Goal: Task Accomplishment & Management: Complete application form

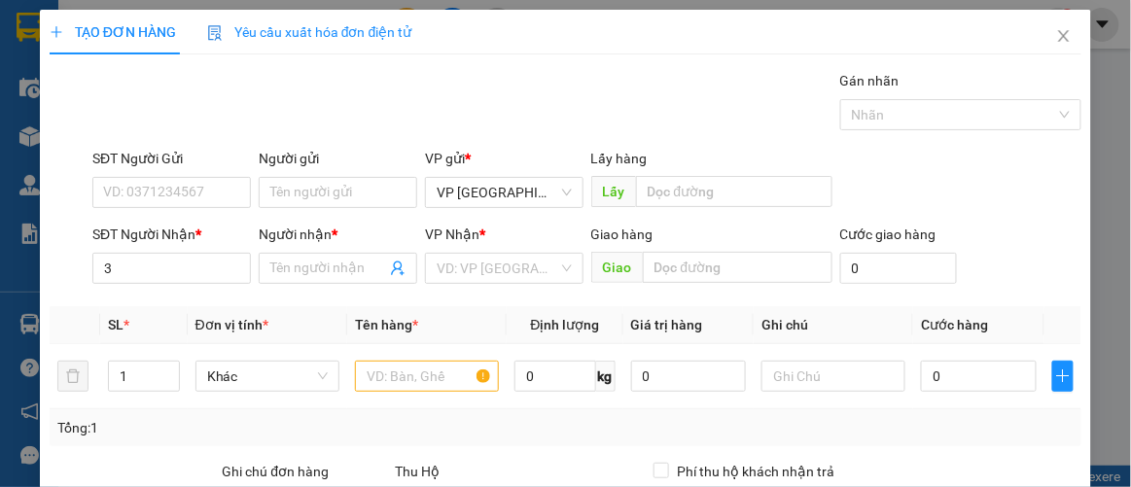
scroll to position [115, 0]
click at [182, 303] on div "0982363263 - TÌNH PC" at bounding box center [172, 305] width 139 height 21
type input "0982363263"
type input "TÌNH PC"
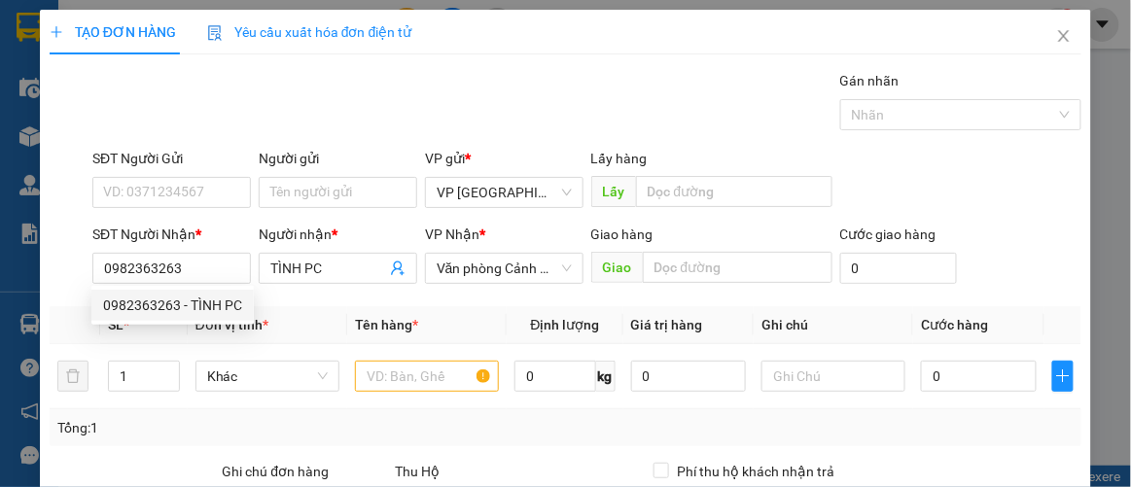
type input "50.000"
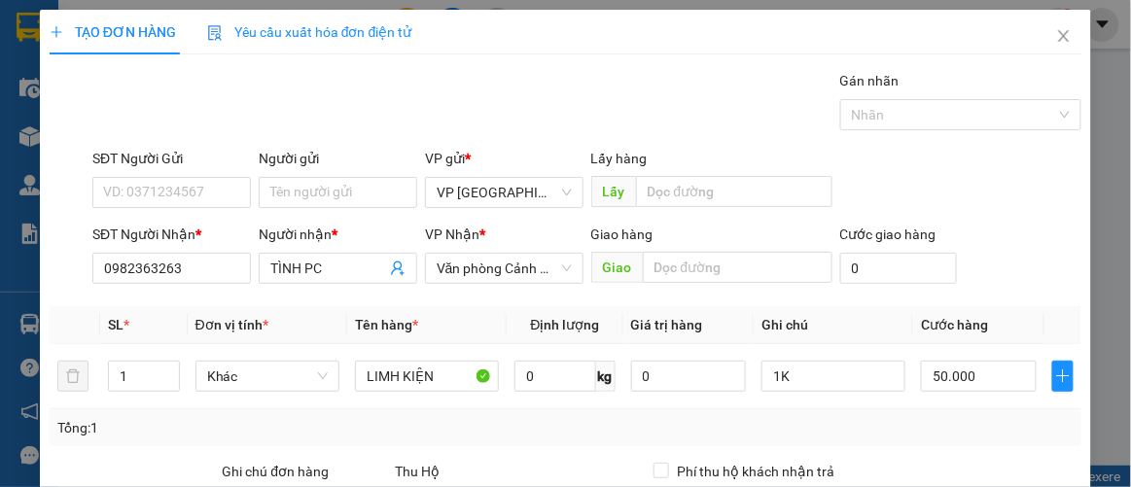
type input "0982363263"
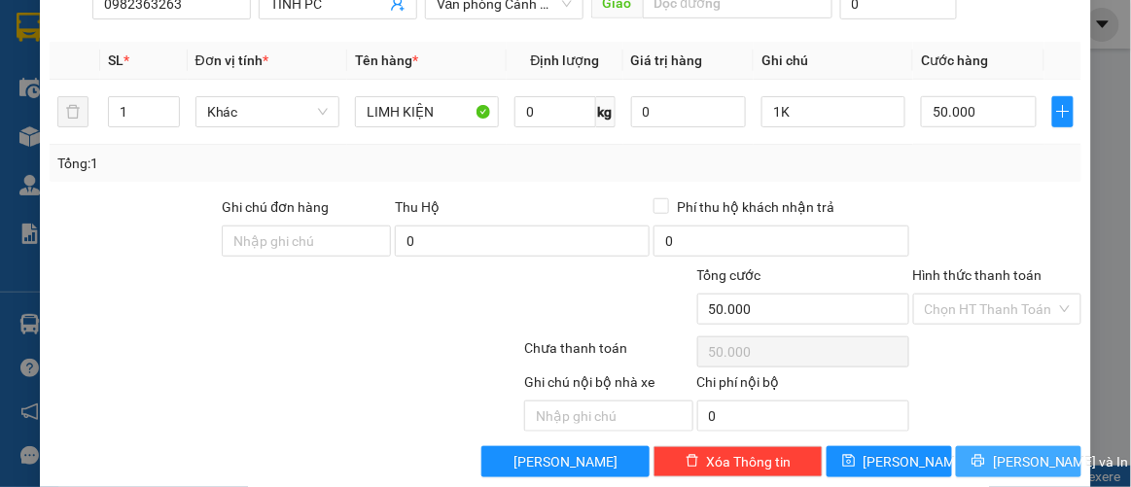
click at [1011, 461] on span "[PERSON_NAME] và In" at bounding box center [1061, 461] width 136 height 21
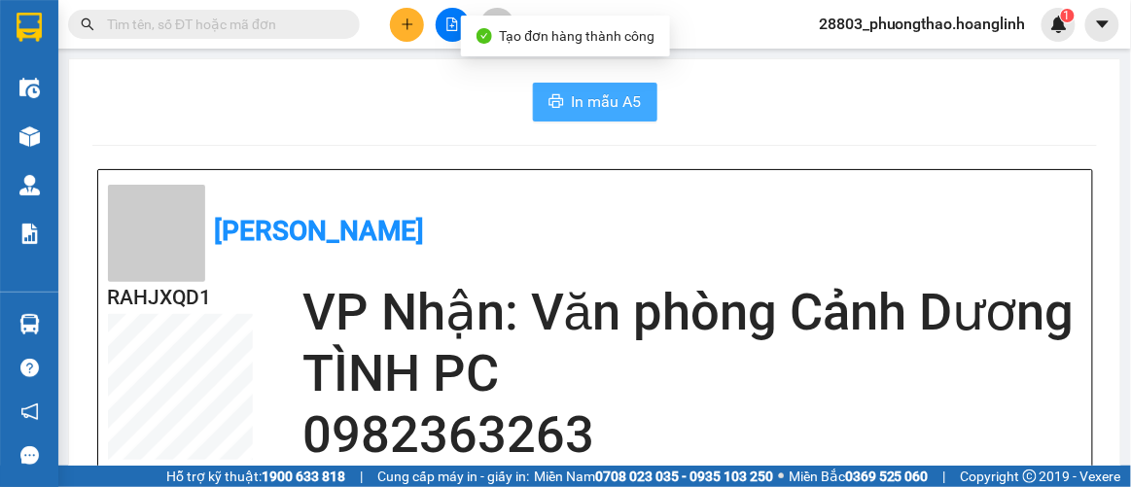
click at [620, 117] on button "In mẫu A5" at bounding box center [595, 102] width 125 height 39
click at [579, 108] on span "In mẫu A5" at bounding box center [607, 101] width 70 height 24
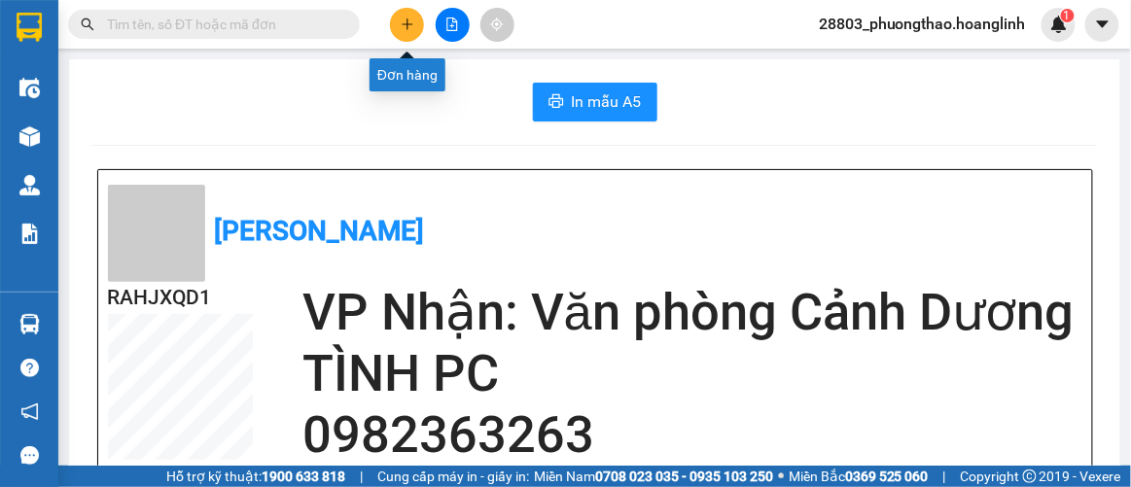
click at [408, 27] on icon "plus" at bounding box center [408, 25] width 14 height 14
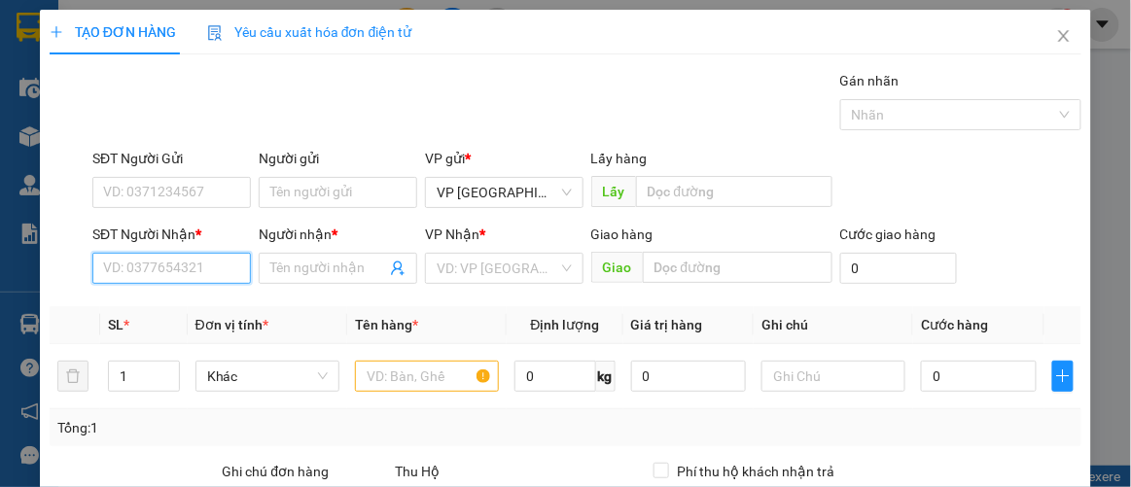
click at [212, 261] on input "SĐT Người Nhận *" at bounding box center [171, 268] width 159 height 31
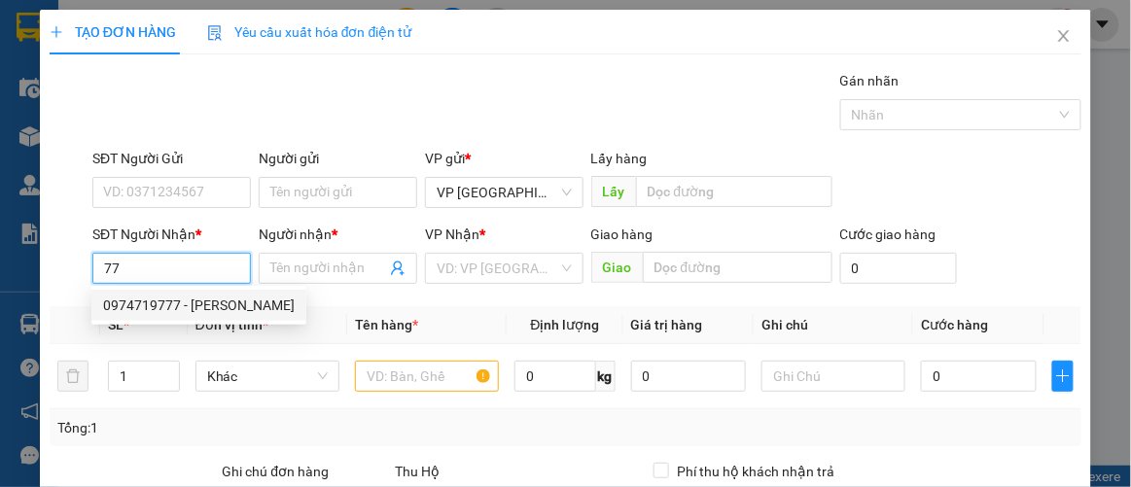
type input "7"
click at [200, 297] on div "0888233777 - [GEOGRAPHIC_DATA]" at bounding box center [212, 305] width 219 height 21
type input "0888233777"
type input "VIỆT ANH"
type input "100.000"
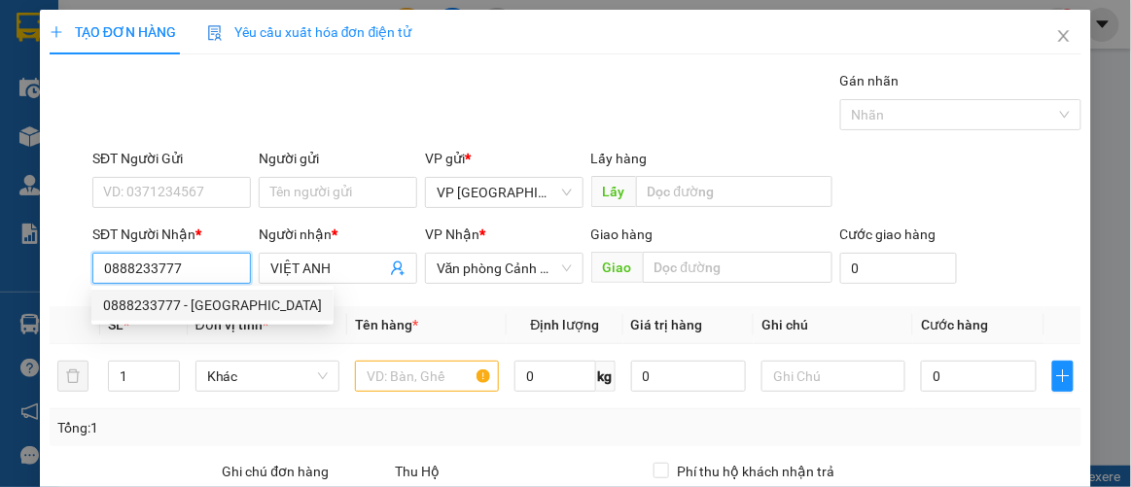
type input "100.000"
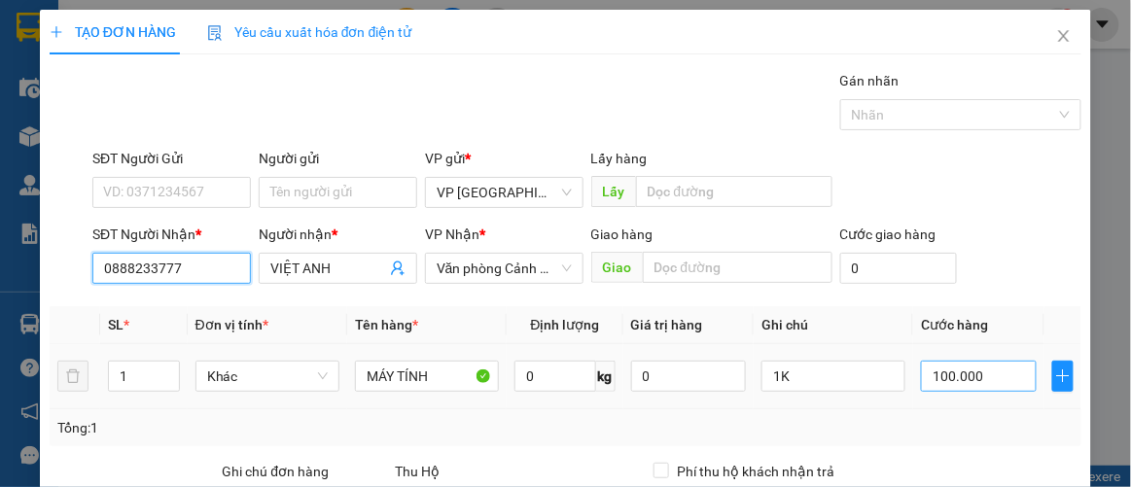
type input "0888233777"
click at [1001, 373] on input "100.000" at bounding box center [978, 376] width 115 height 31
type input "0"
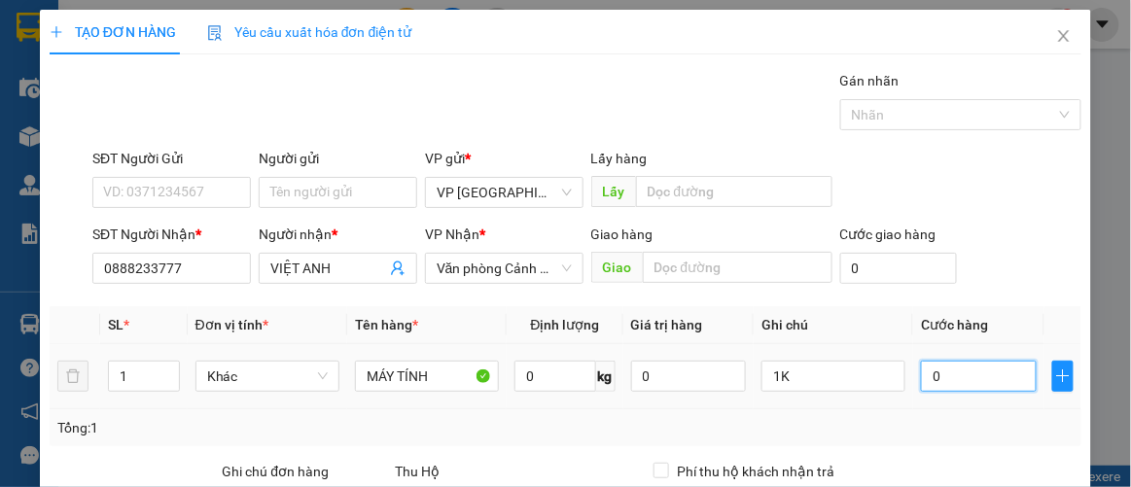
type input "50"
type input "50.000"
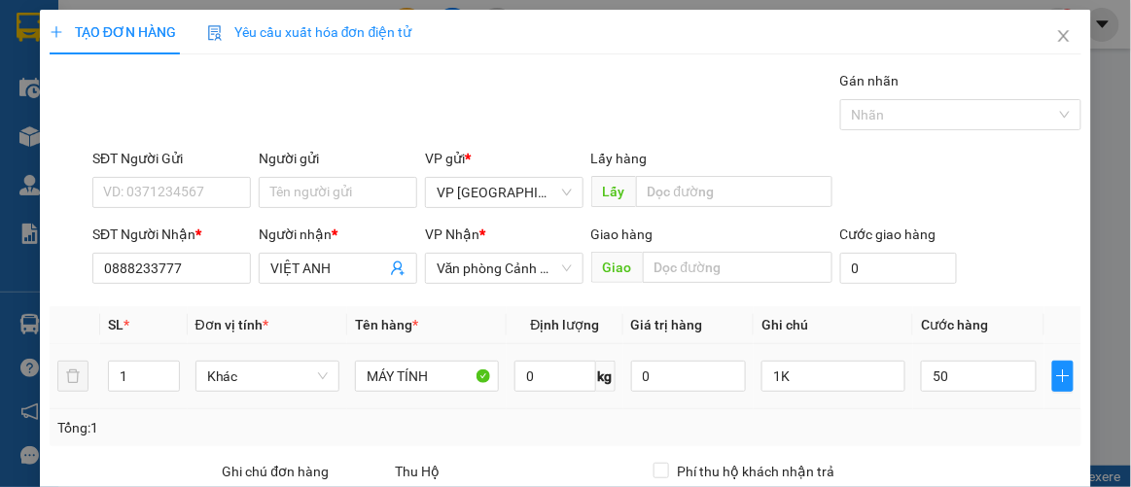
type input "50.000"
click at [1016, 407] on td "50.000" at bounding box center [978, 376] width 130 height 65
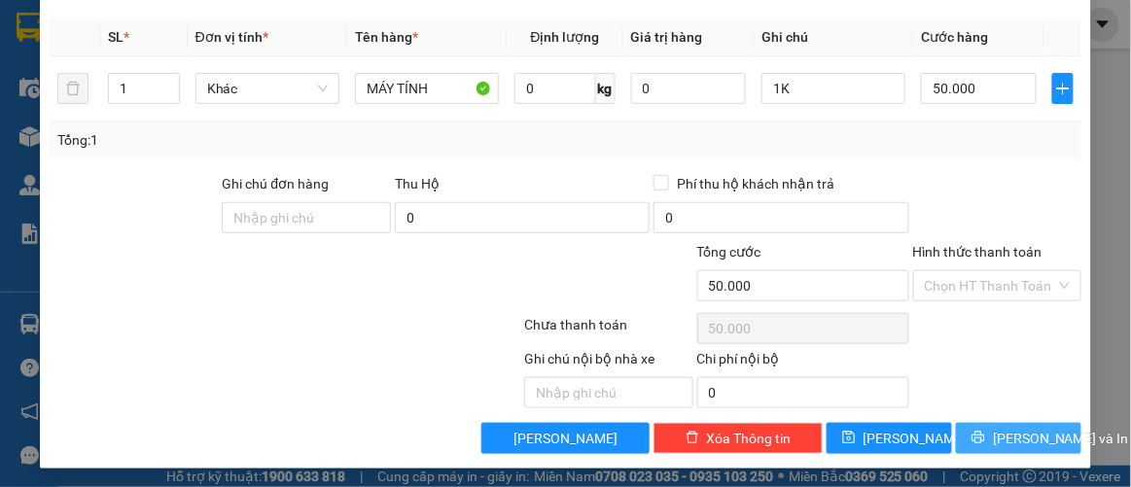
click at [1007, 430] on span "[PERSON_NAME] và In" at bounding box center [1061, 438] width 136 height 21
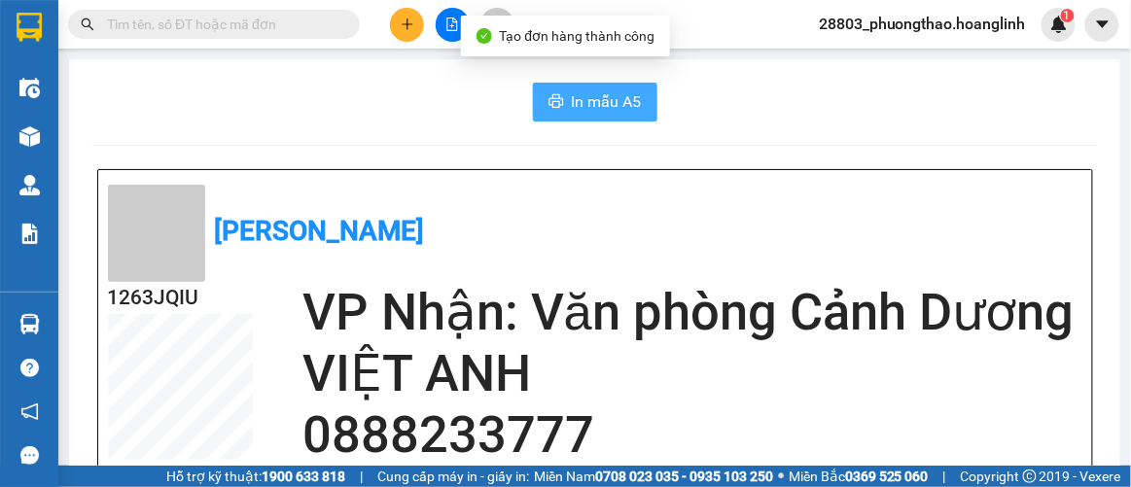
click at [590, 91] on span "In mẫu A5" at bounding box center [607, 101] width 70 height 24
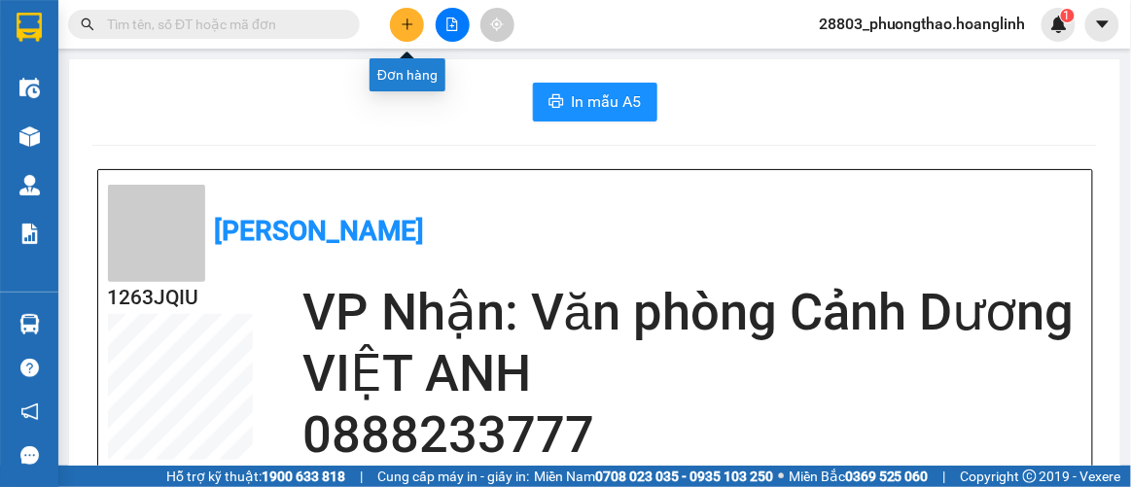
click at [404, 30] on icon "plus" at bounding box center [408, 25] width 14 height 14
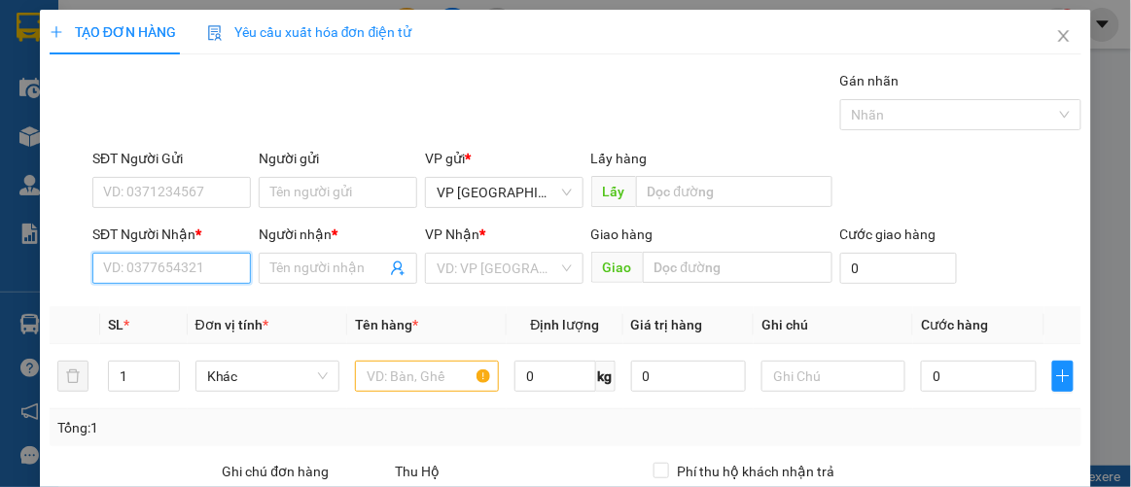
click at [183, 272] on input "SĐT Người Nhận *" at bounding box center [171, 268] width 159 height 31
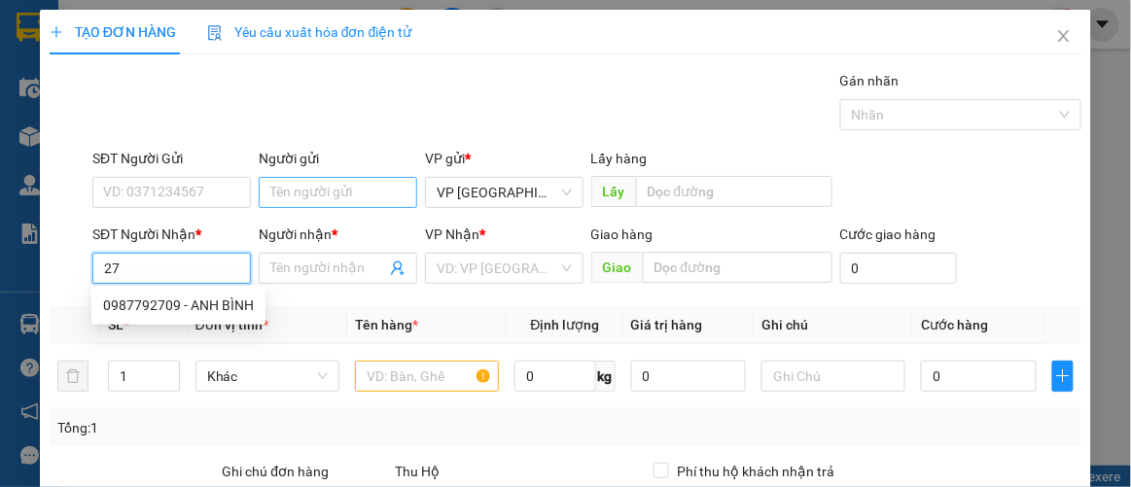
type input "2"
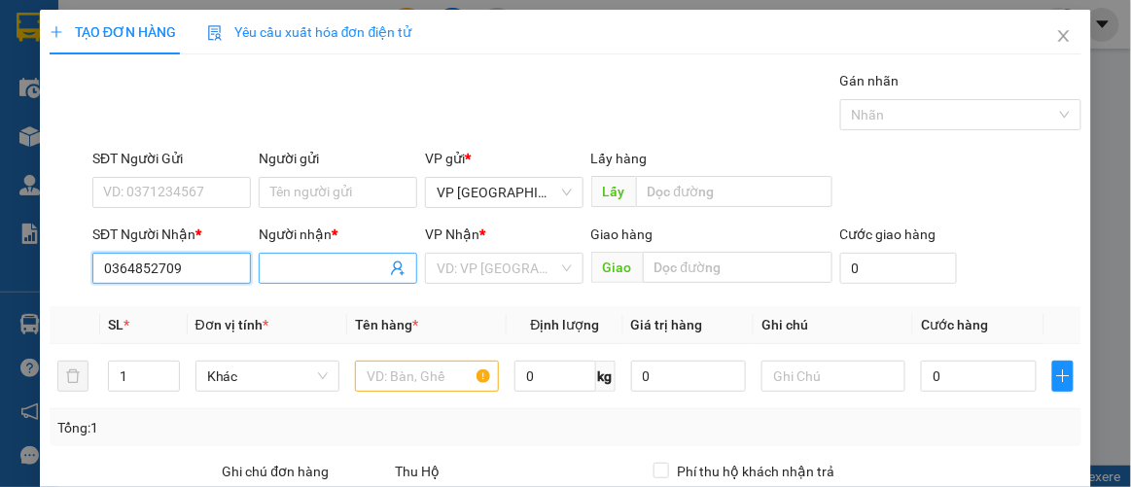
type input "0364852709"
click at [342, 260] on input "Người nhận *" at bounding box center [328, 268] width 116 height 21
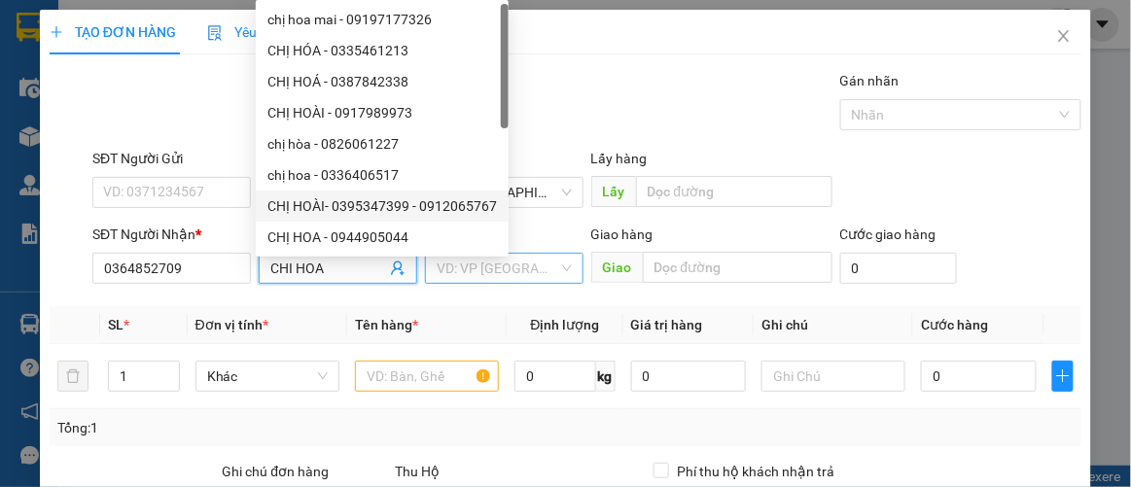
type input "CHI HOA"
click at [548, 254] on input "search" at bounding box center [498, 268] width 122 height 29
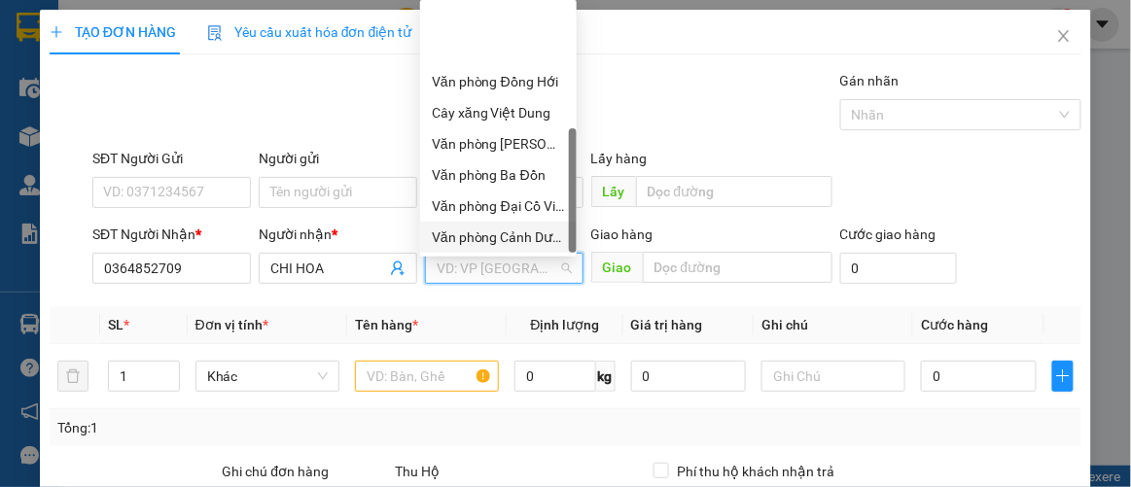
scroll to position [92, 0]
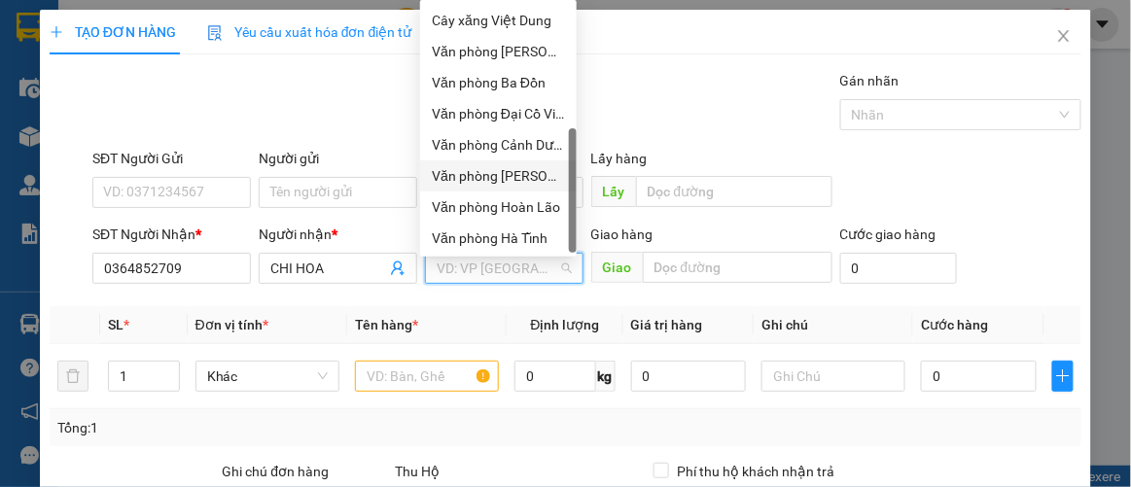
click at [528, 177] on div "Văn phòng [PERSON_NAME]" at bounding box center [498, 175] width 133 height 21
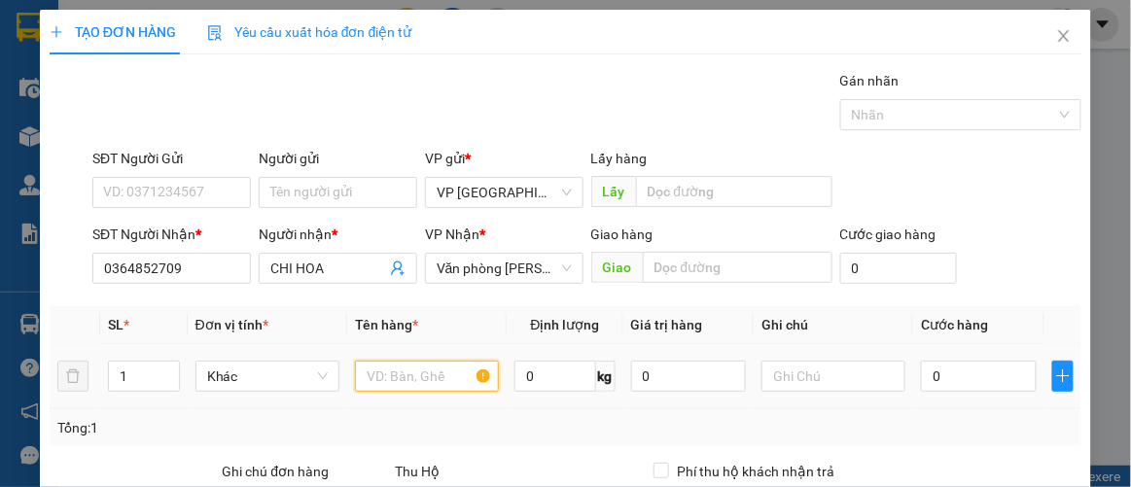
click at [411, 378] on input "text" at bounding box center [427, 376] width 144 height 31
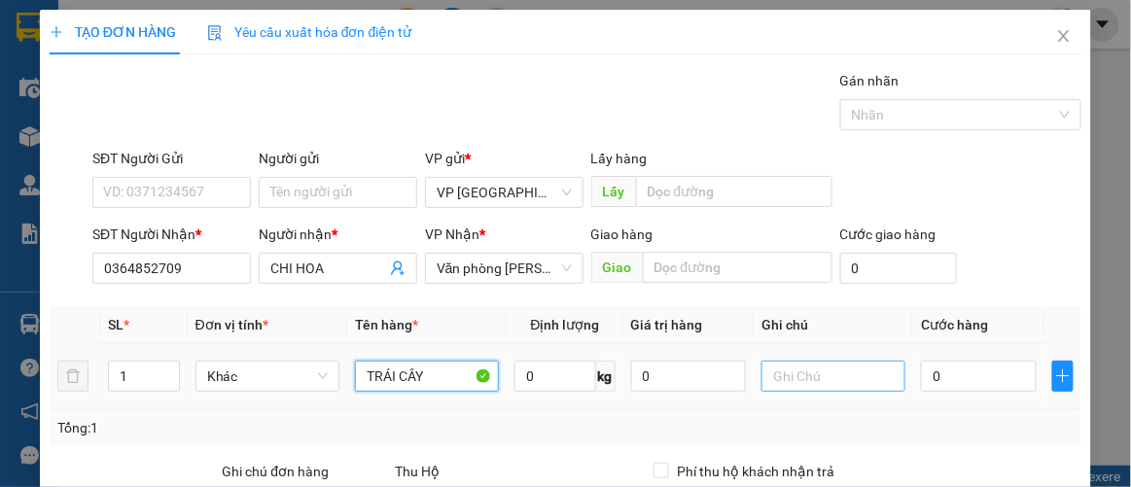
type input "TRÁI CÂY"
click at [858, 379] on input "text" at bounding box center [834, 376] width 144 height 31
type input "1K"
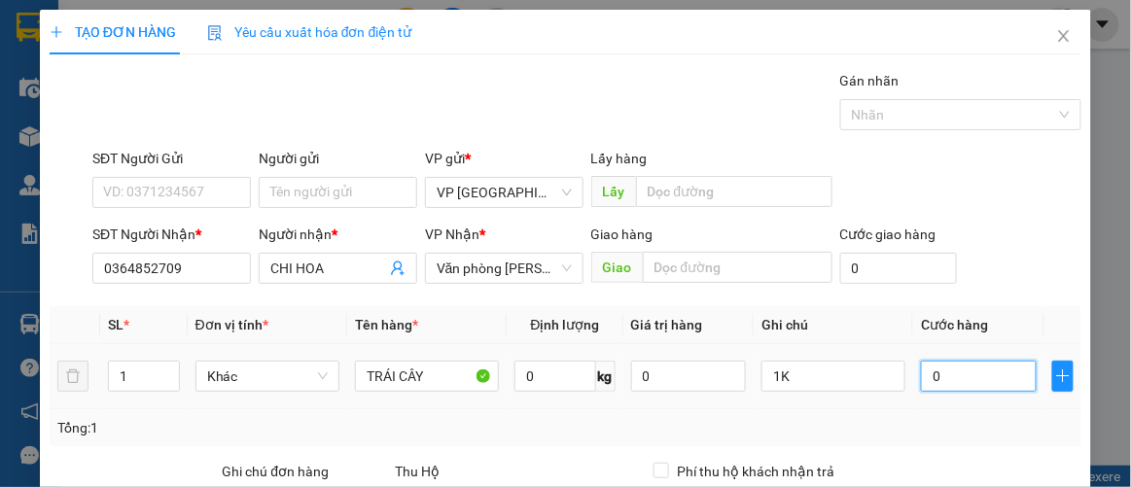
click at [974, 375] on input "0" at bounding box center [978, 376] width 115 height 31
type input "50"
type input "50.000"
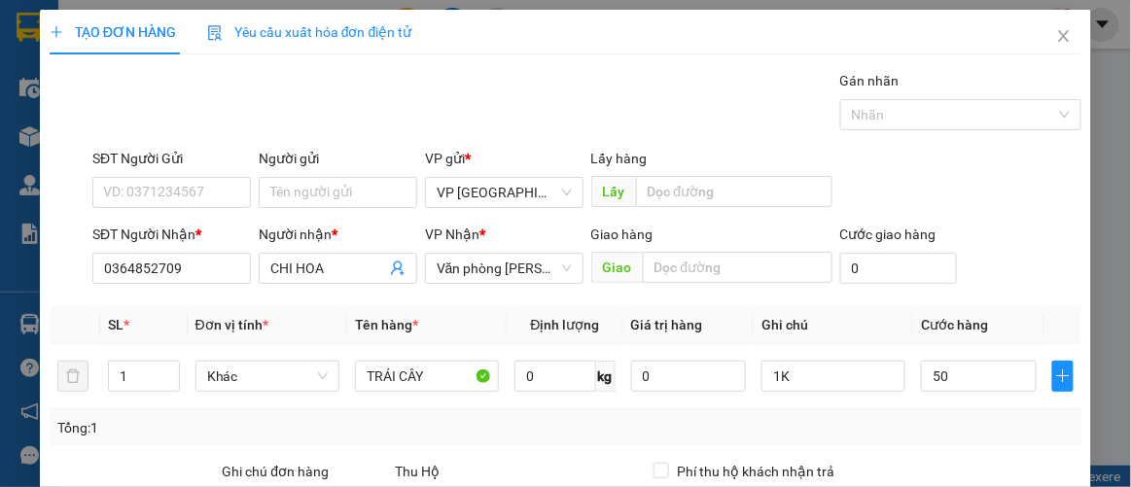
type input "50.000"
click at [996, 413] on div "Tổng: 1" at bounding box center [566, 428] width 1033 height 37
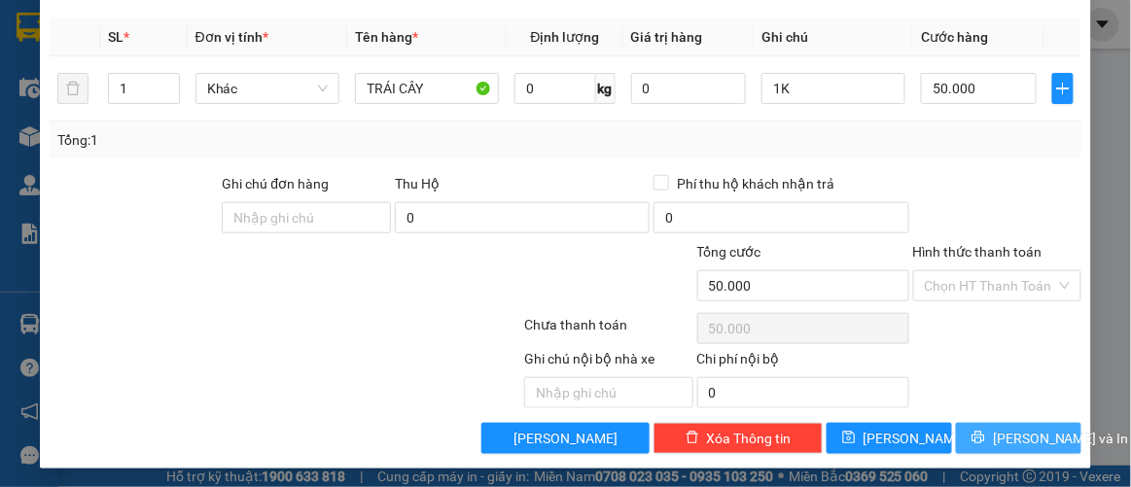
click at [999, 436] on span "[PERSON_NAME] và In" at bounding box center [1061, 438] width 136 height 21
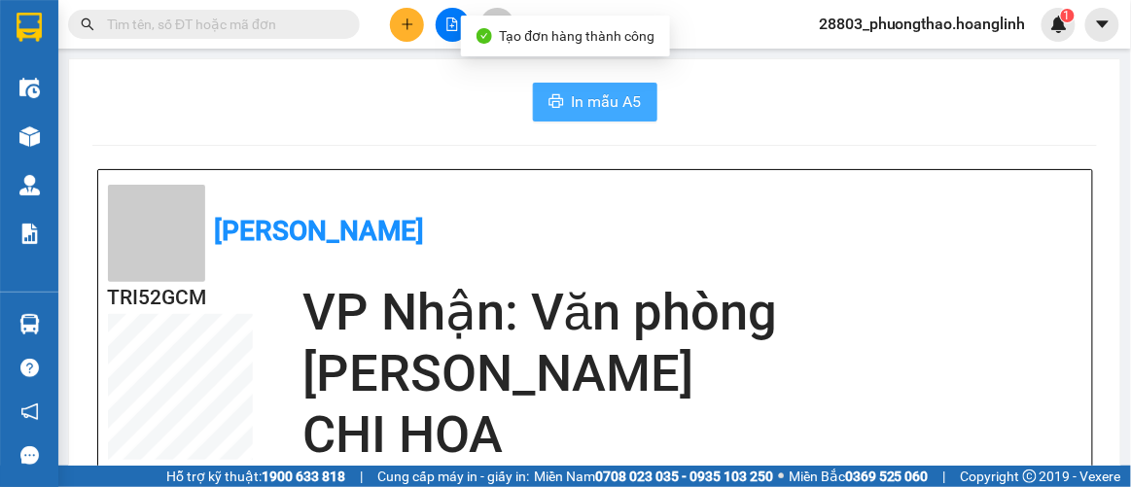
click at [572, 92] on span "In mẫu A5" at bounding box center [607, 101] width 70 height 24
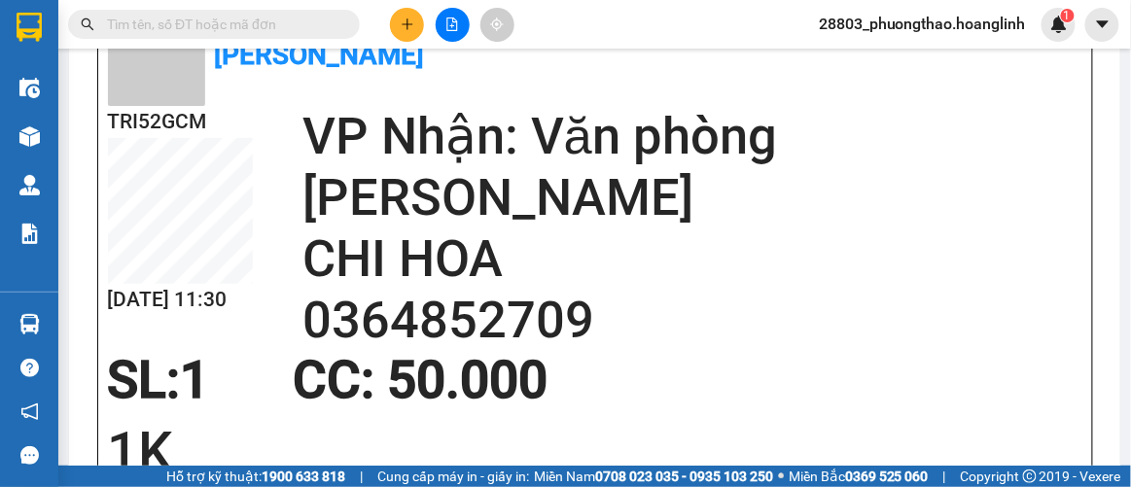
scroll to position [231, 0]
drag, startPoint x: 682, startPoint y: 334, endPoint x: 1068, endPoint y: 219, distance: 402.9
click at [1068, 229] on h2 "CHI HOA" at bounding box center [693, 259] width 780 height 61
click at [412, 31] on button at bounding box center [407, 25] width 34 height 34
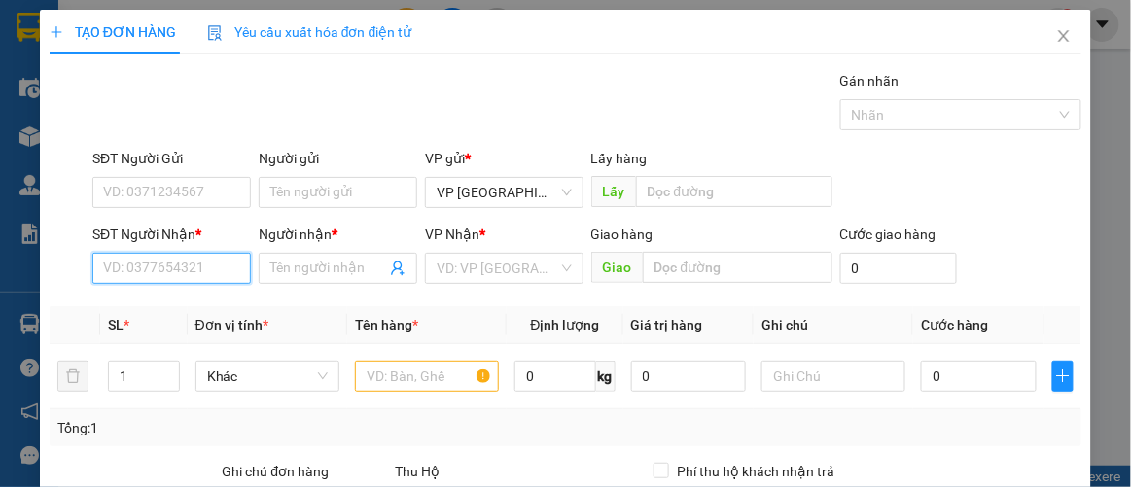
drag, startPoint x: 180, startPoint y: 267, endPoint x: 768, endPoint y: 18, distance: 637.8
click at [180, 266] on input "SĐT Người Nhận *" at bounding box center [171, 268] width 159 height 31
click at [207, 304] on div "0795105054 - NAM" at bounding box center [169, 305] width 133 height 21
type input "0795105054"
type input "NAM"
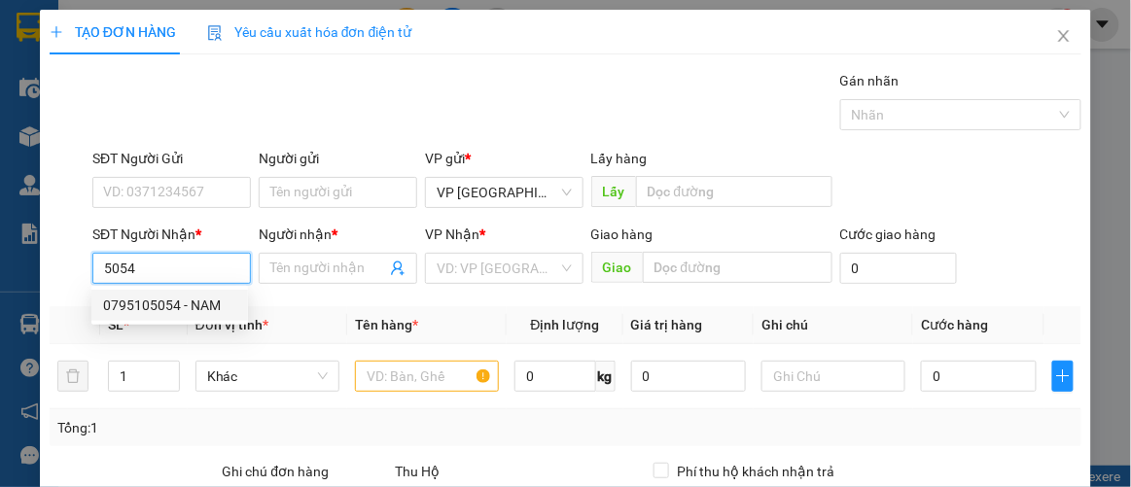
type input "QUẢNG TÙNG"
type input "50.000"
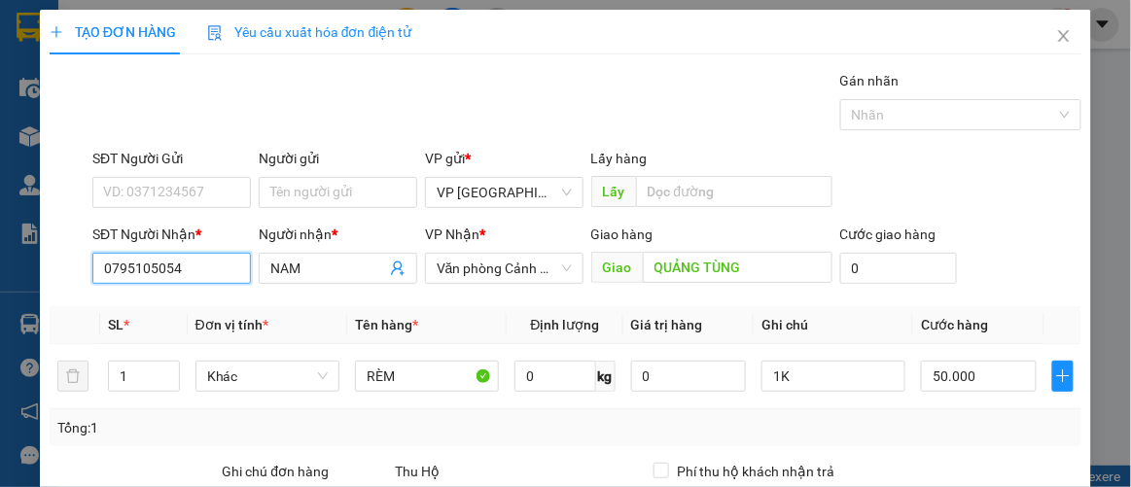
scroll to position [265, 0]
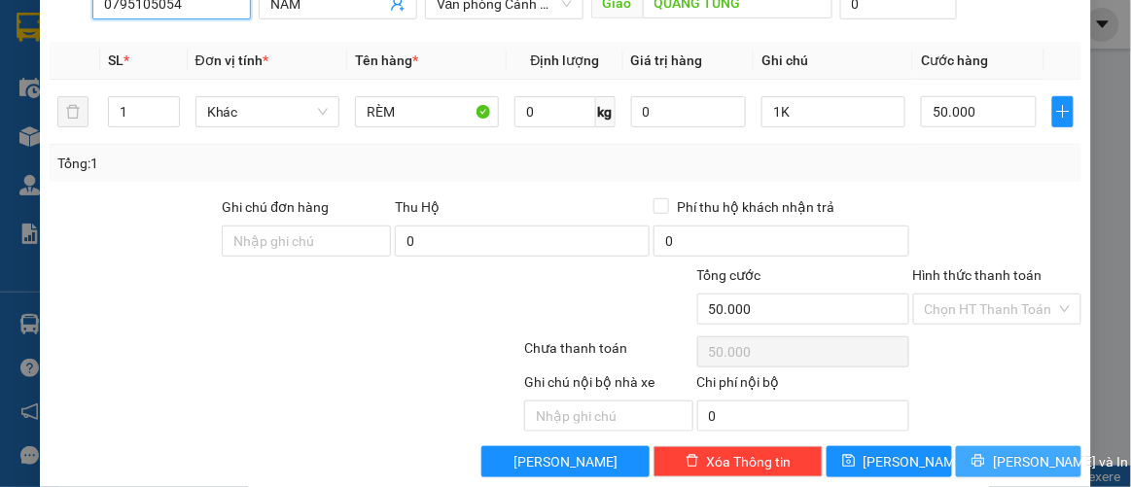
type input "0795105054"
click at [1000, 454] on span "[PERSON_NAME] và In" at bounding box center [1061, 461] width 136 height 21
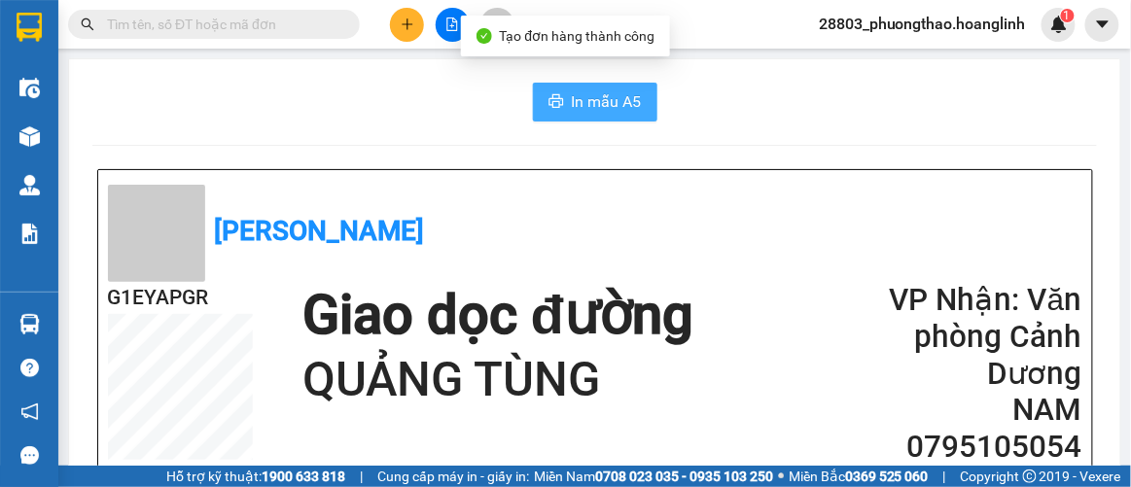
click at [599, 110] on span "In mẫu A5" at bounding box center [607, 101] width 70 height 24
